Goal: Go to known website: Access a specific website the user already knows

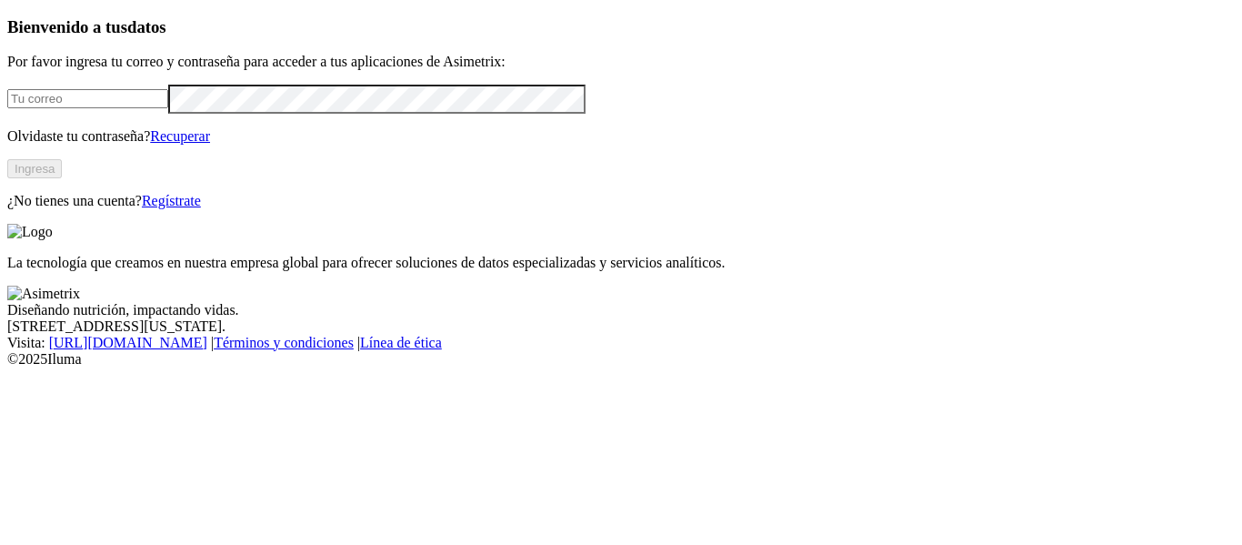
type input "[EMAIL_ADDRESS][DOMAIN_NAME]"
click at [62, 178] on button "Ingresa" at bounding box center [34, 168] width 55 height 19
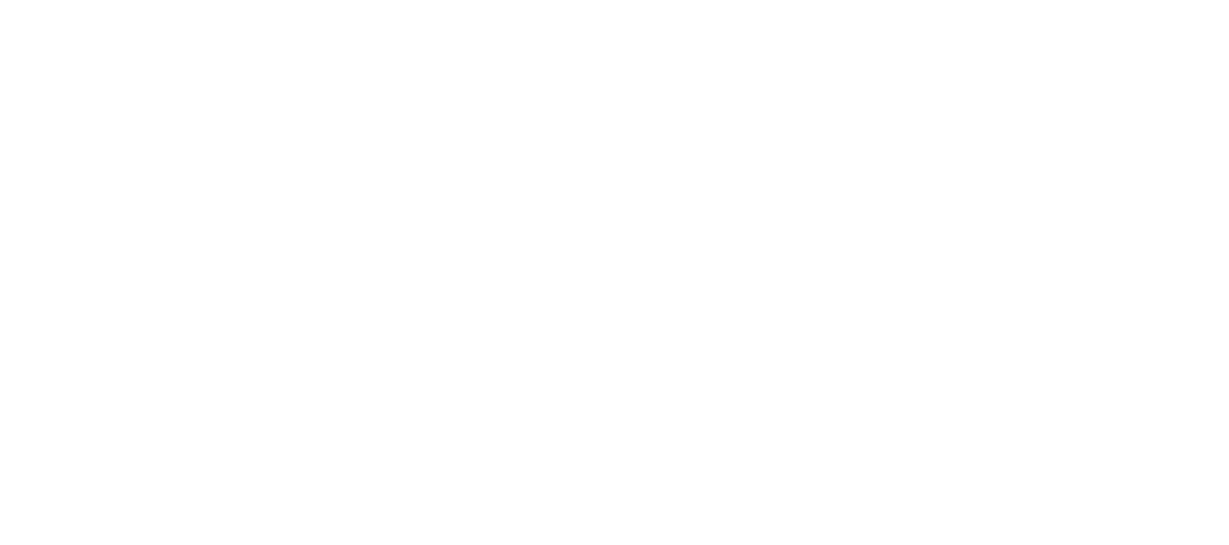
click at [32, 32] on icon at bounding box center [35, 371] width 56 height 728
